Goal: Check status: Check status

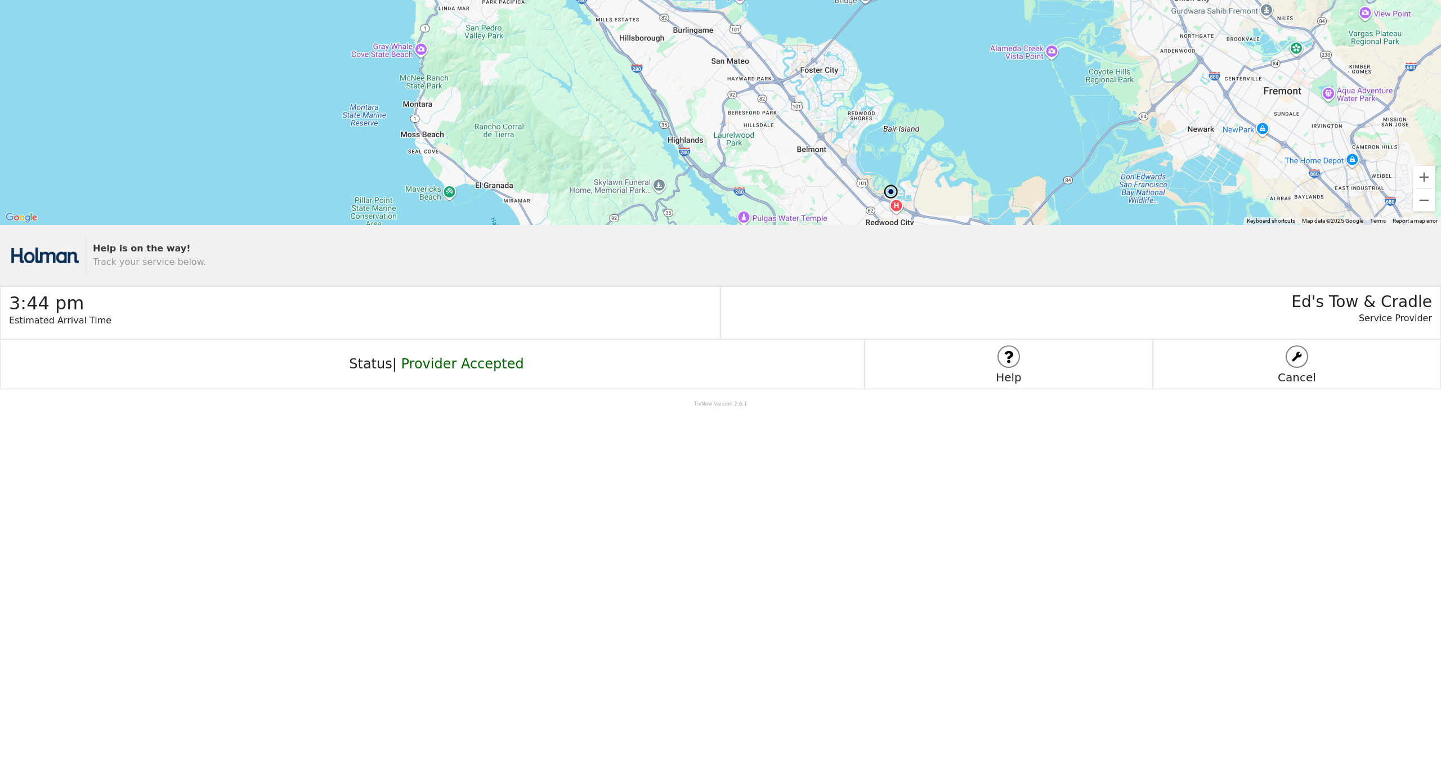
drag, startPoint x: 918, startPoint y: 105, endPoint x: 916, endPoint y: 137, distance: 32.8
click at [916, 137] on div at bounding box center [720, 112] width 1441 height 225
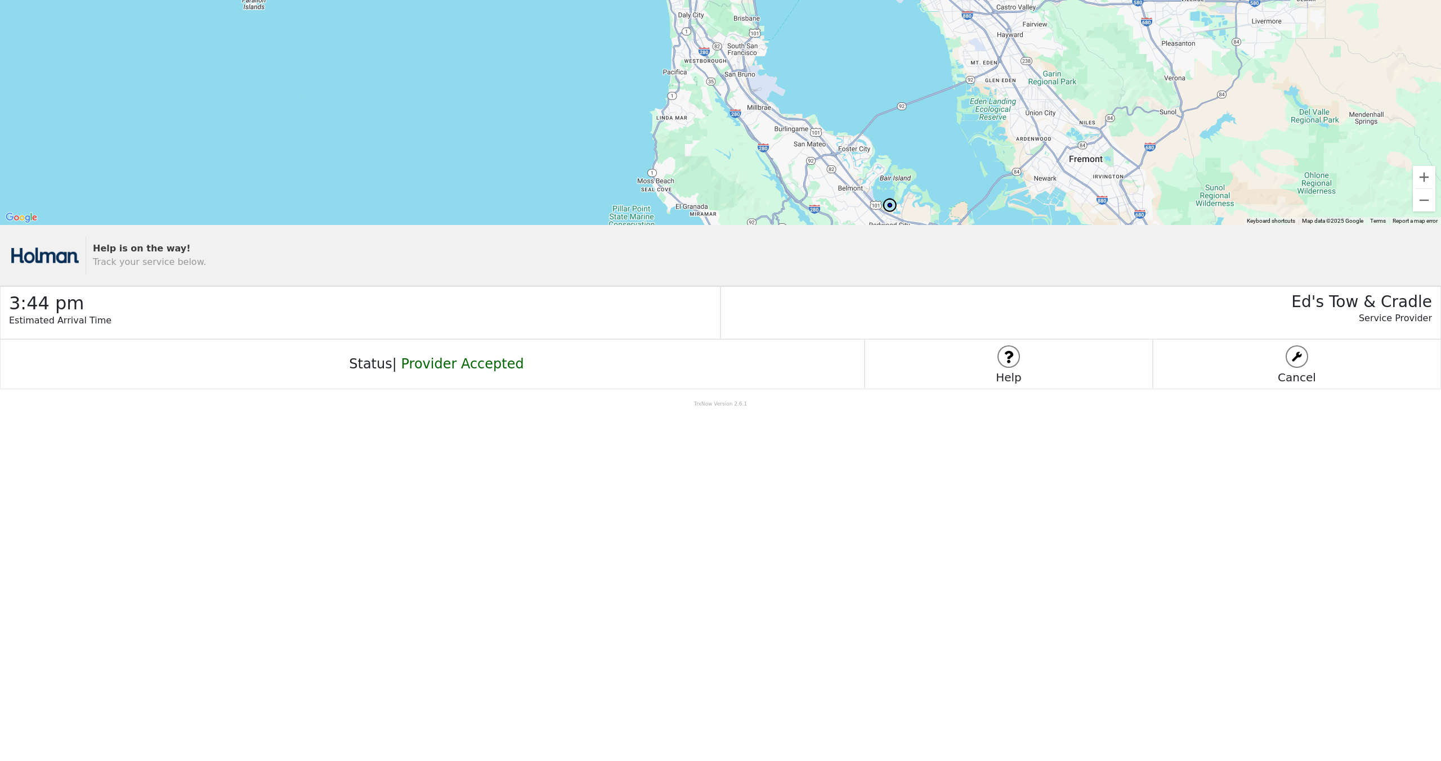
drag, startPoint x: 923, startPoint y: 73, endPoint x: 918, endPoint y: 142, distance: 69.4
click at [918, 142] on div at bounding box center [720, 112] width 1441 height 225
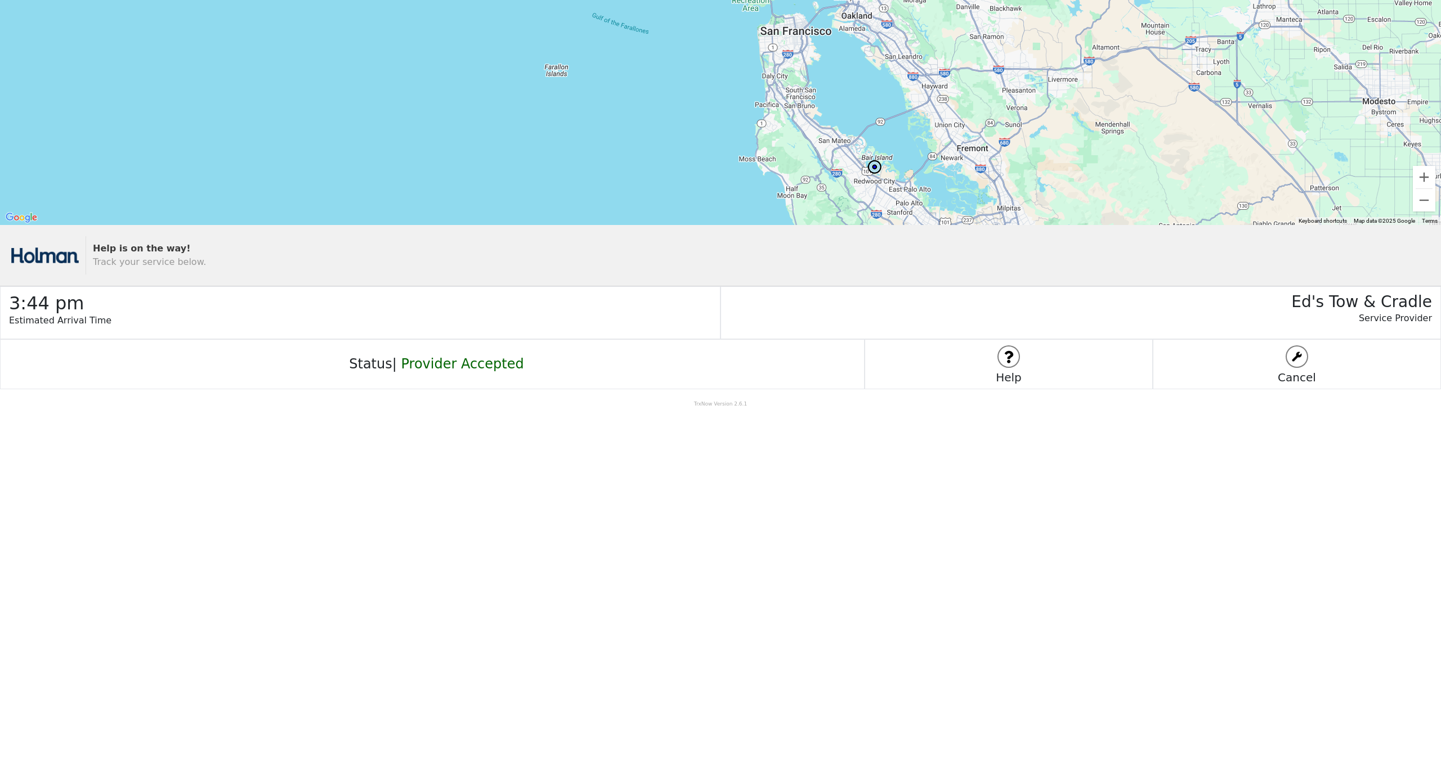
drag, startPoint x: 908, startPoint y: 97, endPoint x: 881, endPoint y: 100, distance: 27.2
click at [881, 100] on div at bounding box center [720, 112] width 1441 height 225
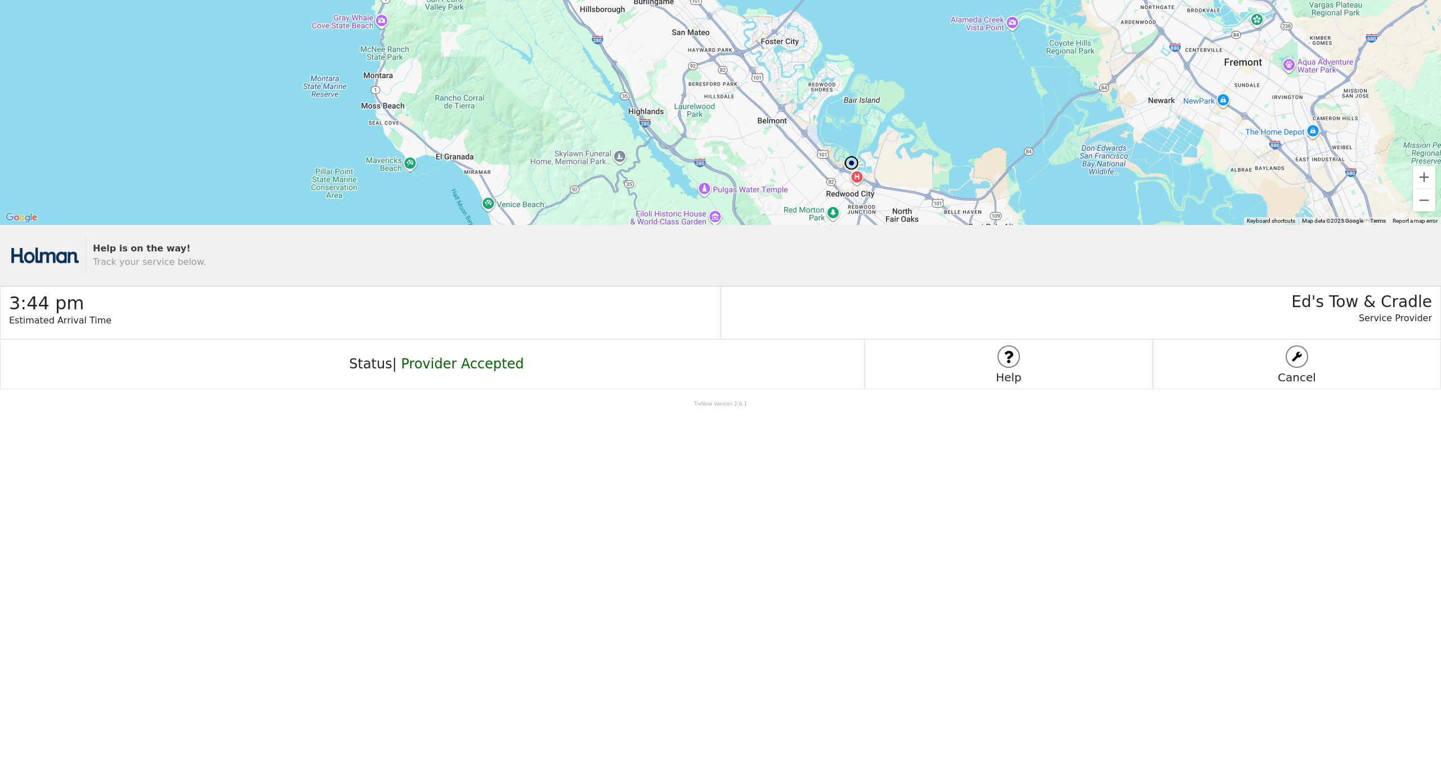
click at [1357, 299] on h3 "Ed's Tow & Cradle" at bounding box center [1076, 299] width 711 height 25
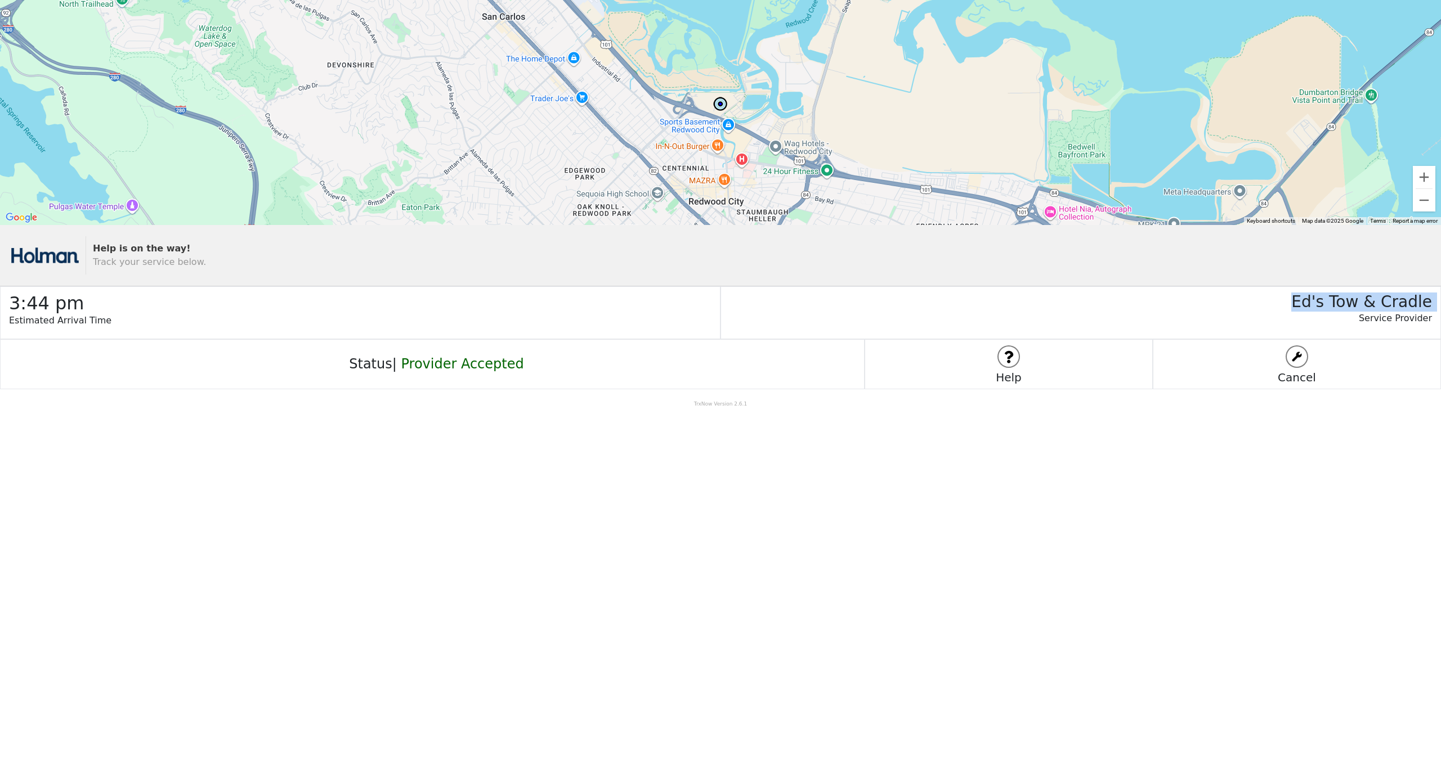
click at [974, 288] on h3 "Ed's Tow & Cradle" at bounding box center [1076, 299] width 711 height 25
click at [983, 297] on h3 "Ed's Tow & Cradle" at bounding box center [1076, 299] width 711 height 25
click at [1002, 513] on body "← Move left → Move right ↑ Move up ↓ Move down + Zoom in - Zoom out Home Jump l…" at bounding box center [720, 380] width 1441 height 761
drag, startPoint x: 465, startPoint y: 570, endPoint x: 476, endPoint y: 569, distance: 10.2
click at [465, 570] on body "← Move left → Move right ↑ Move up ↓ Move down + Zoom in - Zoom out Home Jump l…" at bounding box center [720, 380] width 1441 height 761
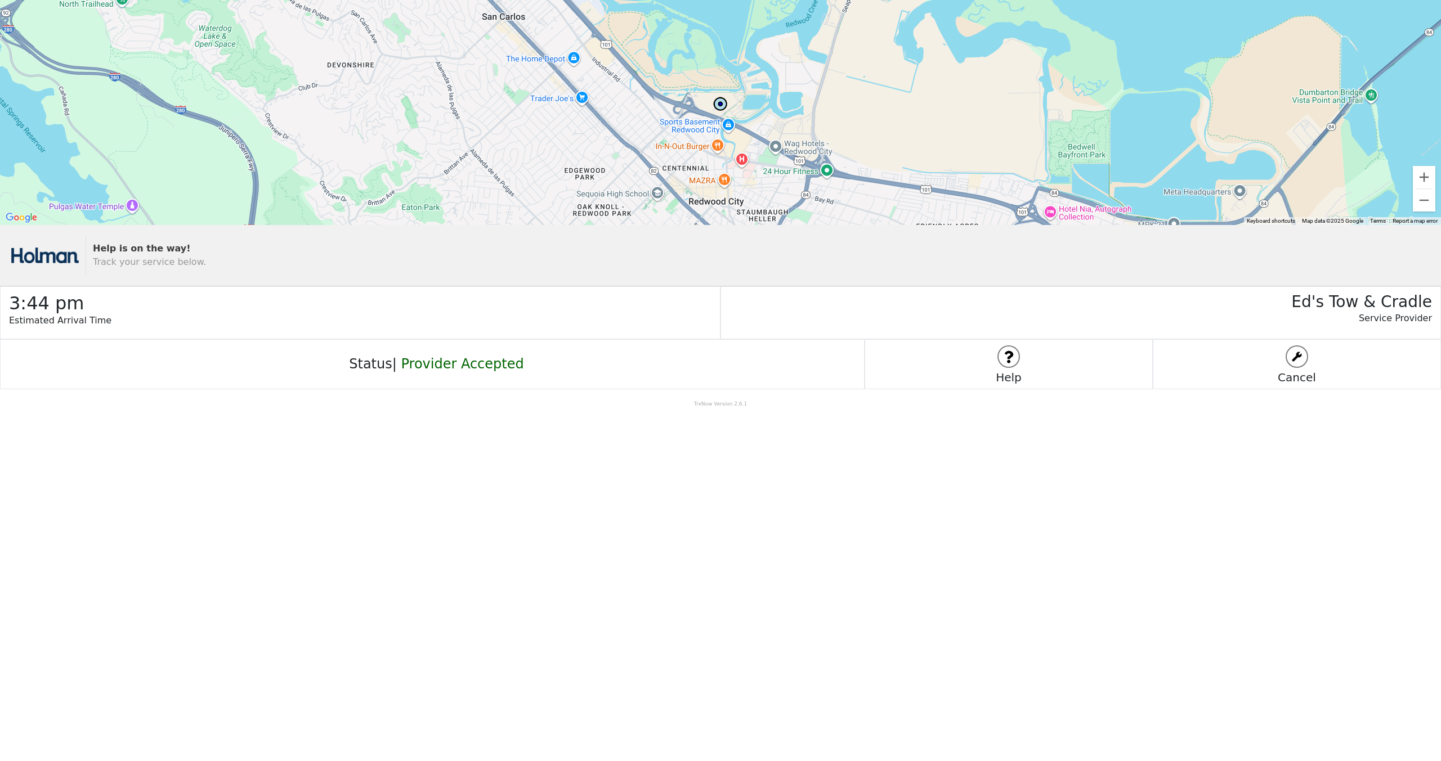
drag, startPoint x: 1230, startPoint y: 559, endPoint x: 1169, endPoint y: 549, distance: 62.2
click at [1230, 559] on body "← Move left → Move right ↑ Move up ↓ Move down + Zoom in - Zoom out Home Jump l…" at bounding box center [720, 380] width 1441 height 761
click at [915, 602] on body "← Move left → Move right ↑ Move up ↓ Move down + Zoom in - Zoom out Home Jump l…" at bounding box center [720, 380] width 1441 height 761
click at [161, 263] on span "Track your service below." at bounding box center [149, 262] width 113 height 11
click at [415, 544] on body "← Move left → Move right ↑ Move up ↓ Move down + Zoom in - Zoom out Home Jump l…" at bounding box center [720, 380] width 1441 height 761
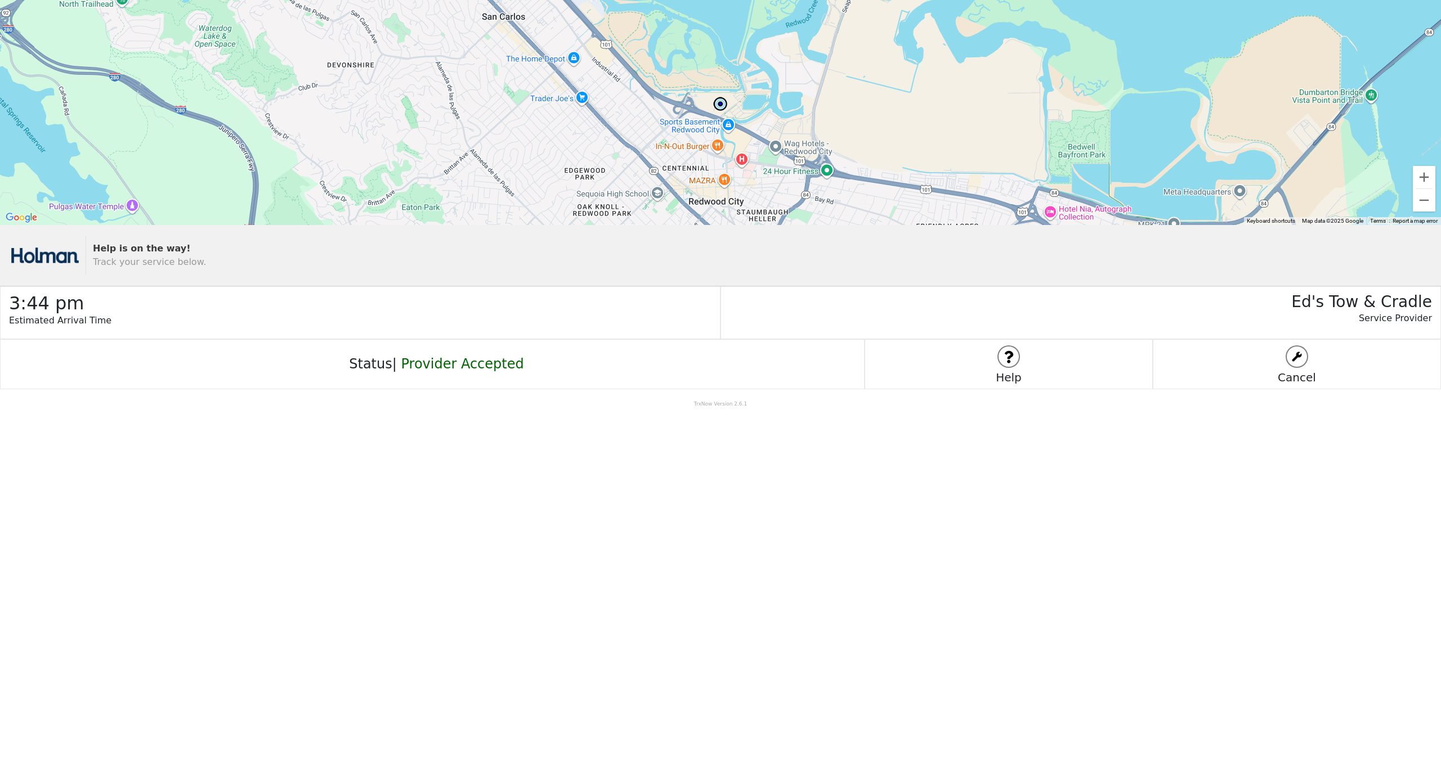
click at [599, 485] on body "← Move left → Move right ↑ Move up ↓ Move down + Zoom in - Zoom out Home Jump l…" at bounding box center [720, 380] width 1441 height 761
click at [1433, 200] on button "Zoom out" at bounding box center [1424, 200] width 23 height 23
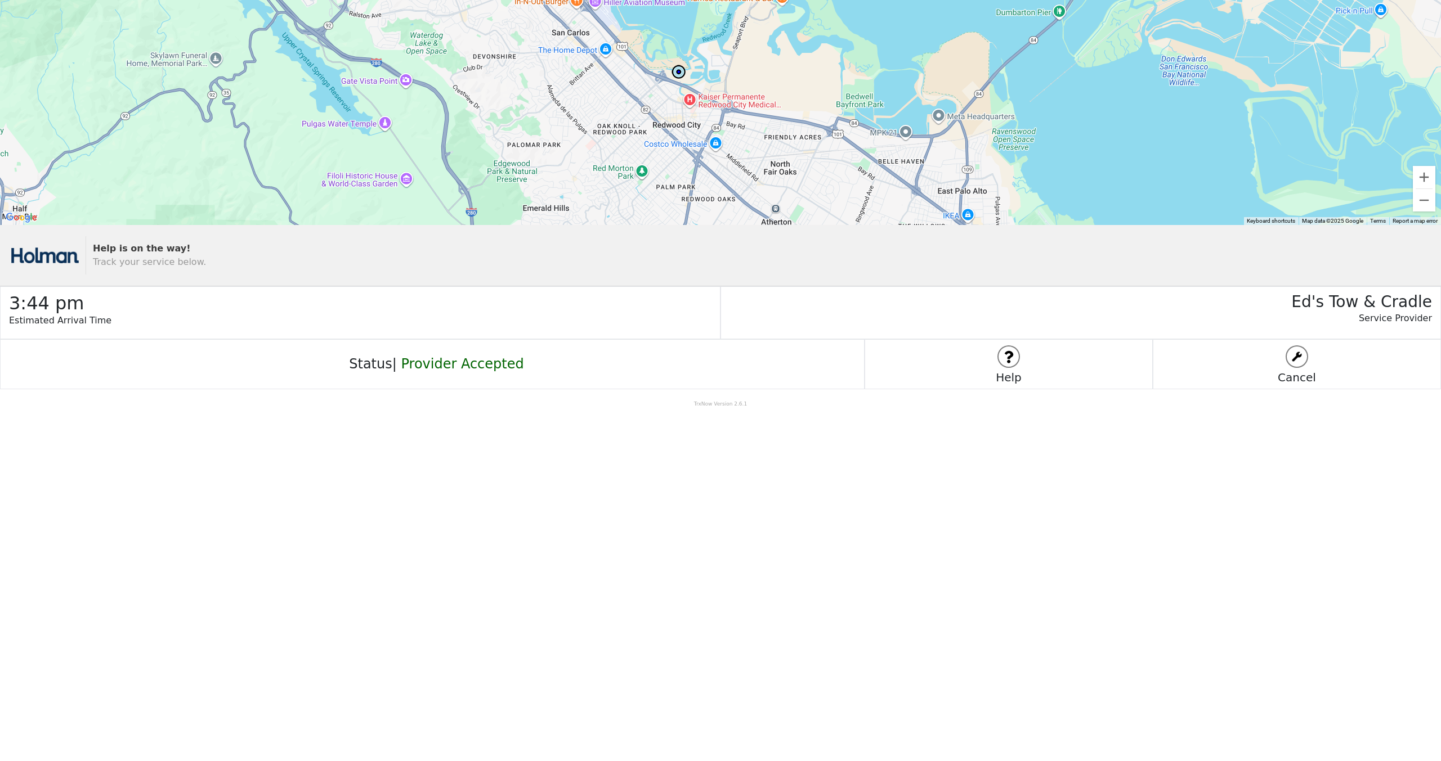
drag, startPoint x: 796, startPoint y: 97, endPoint x: 752, endPoint y: 70, distance: 52.0
click at [752, 70] on div at bounding box center [720, 112] width 1441 height 225
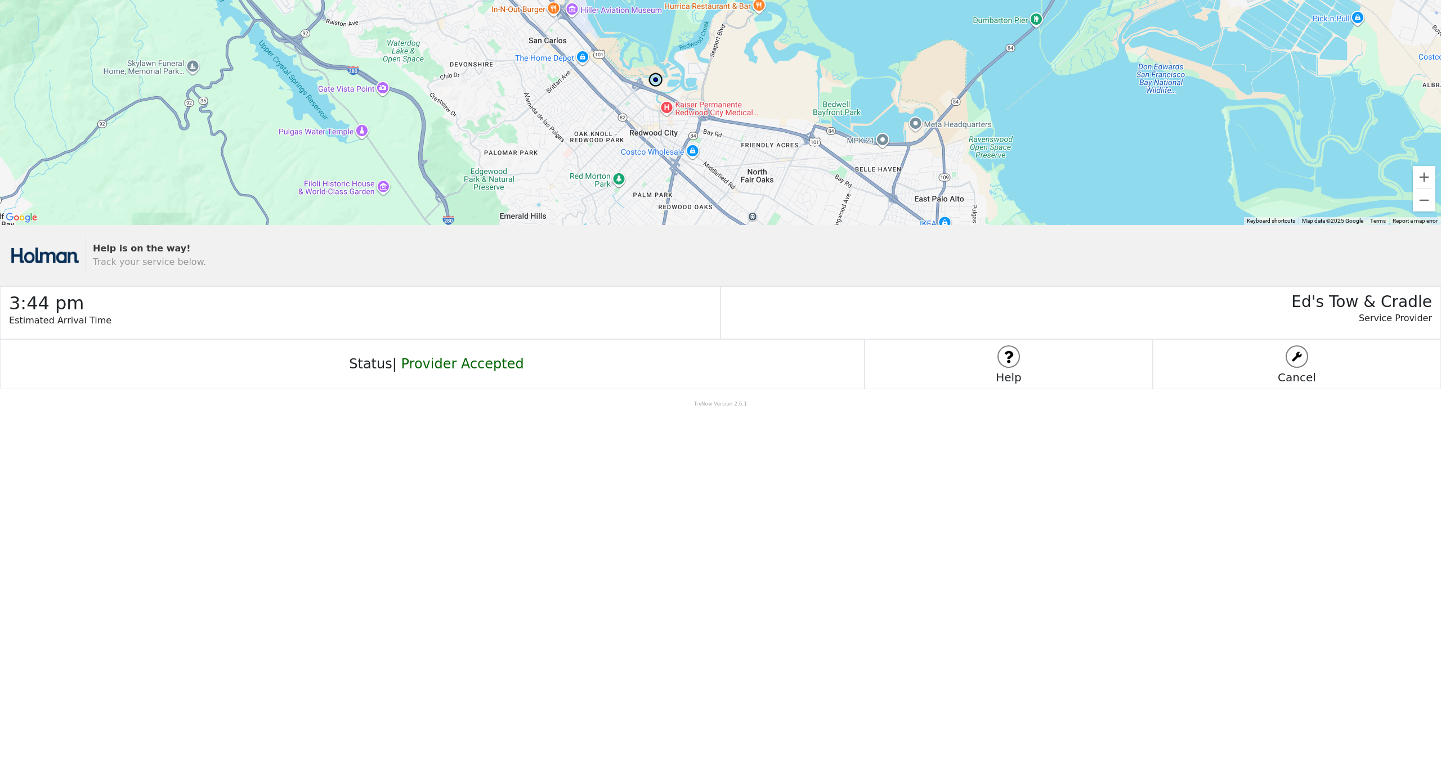
click at [692, 509] on body "← Move left → Move right ↑ Move up ↓ Move down + Zoom in - Zoom out Home Jump l…" at bounding box center [720, 380] width 1441 height 761
